Goal: Navigation & Orientation: Find specific page/section

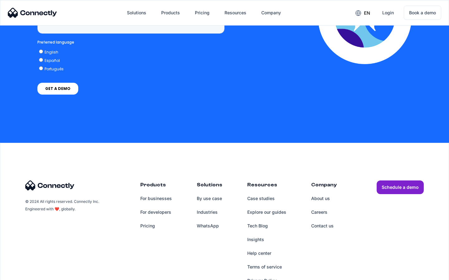
scroll to position [2568, 0]
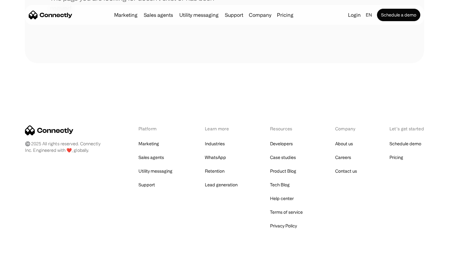
scroll to position [114, 0]
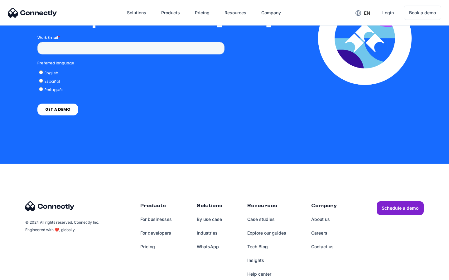
scroll to position [1368, 0]
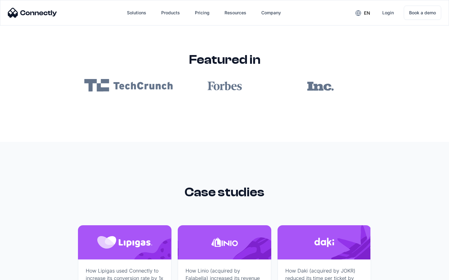
scroll to position [3731, 0]
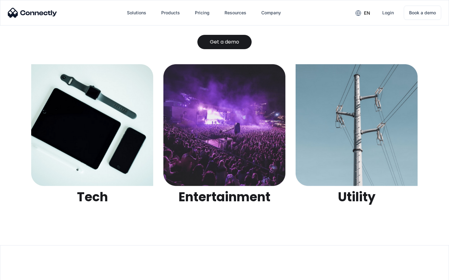
scroll to position [1965, 0]
